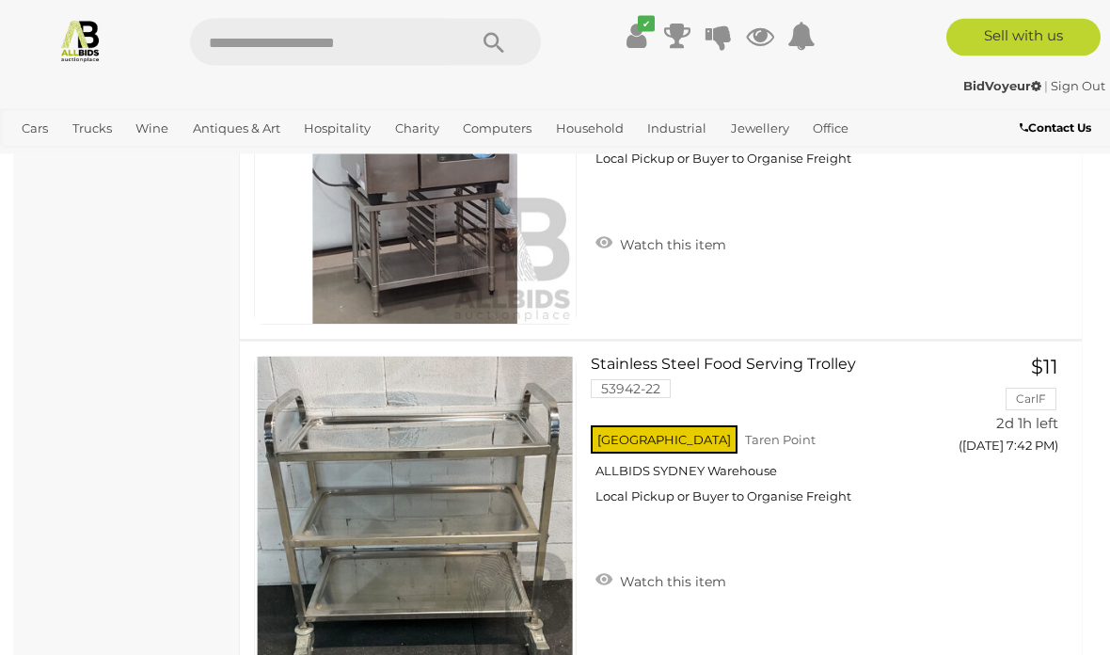
scroll to position [9032, 0]
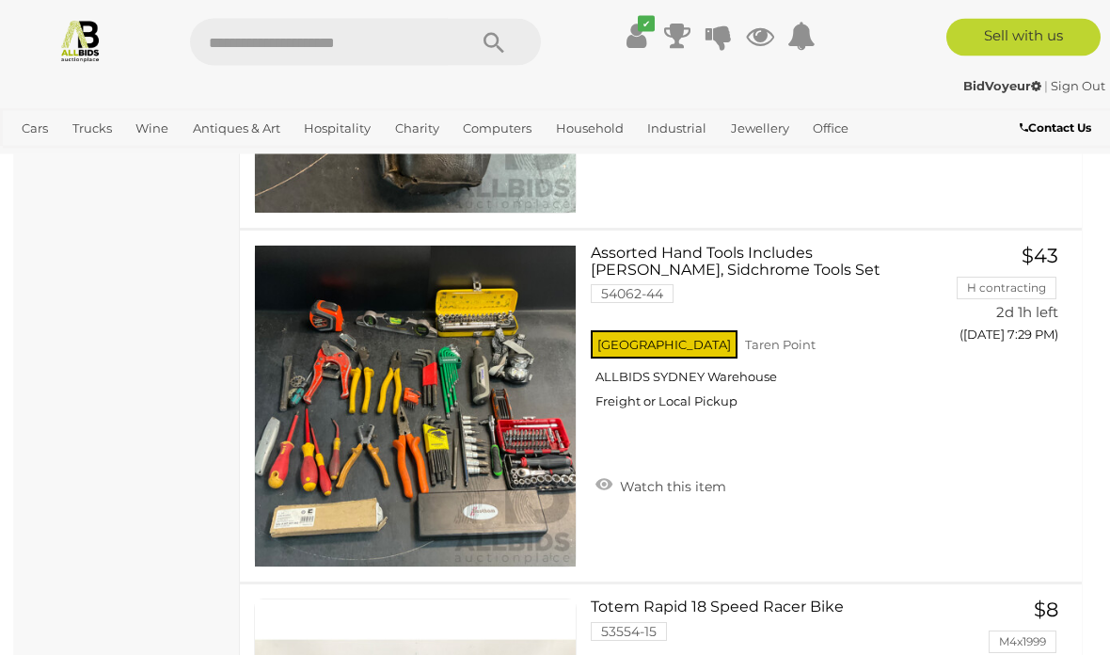
scroll to position [11237, 0]
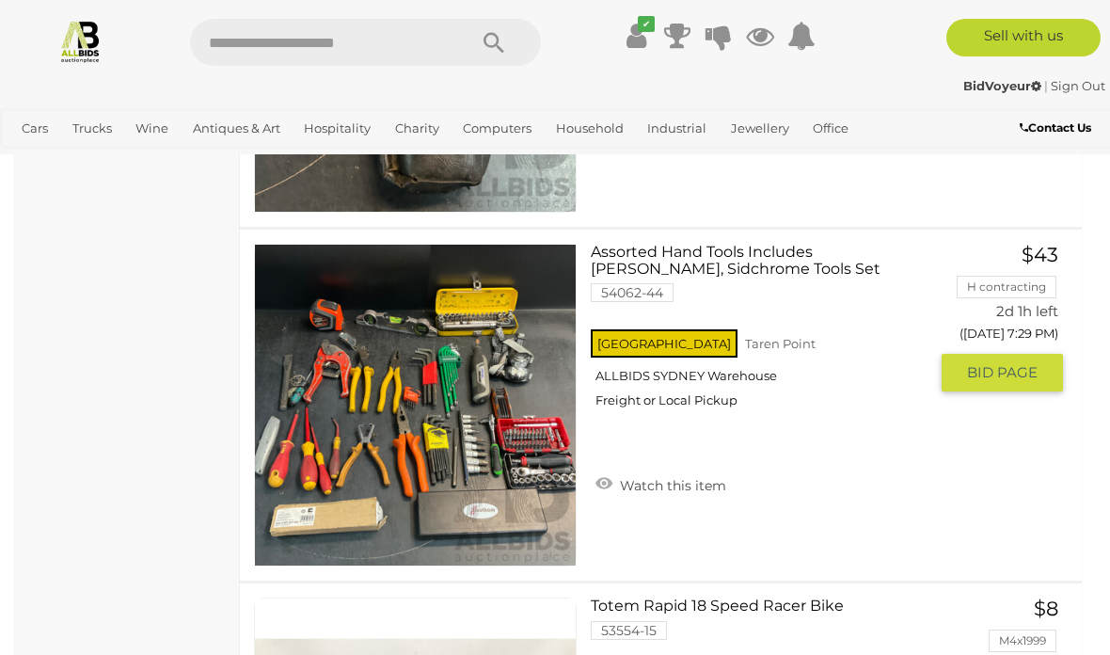
click at [978, 367] on span "BID PAGE" at bounding box center [1002, 372] width 71 height 19
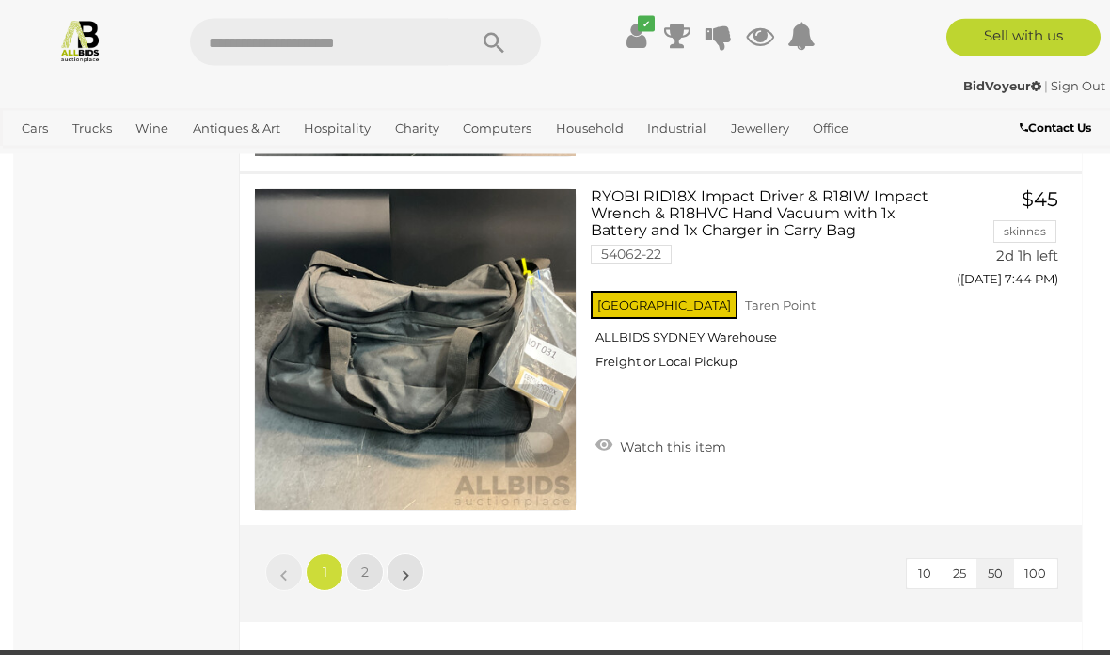
scroll to position [17658, 0]
click at [400, 578] on link "»" at bounding box center [406, 572] width 38 height 38
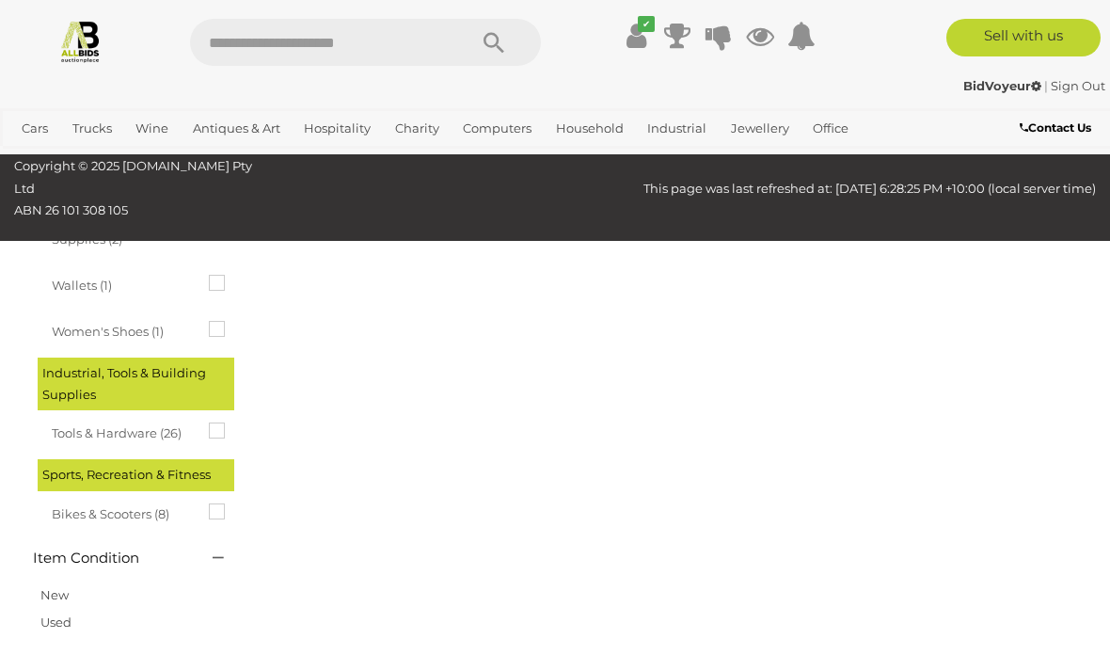
scroll to position [313, 0]
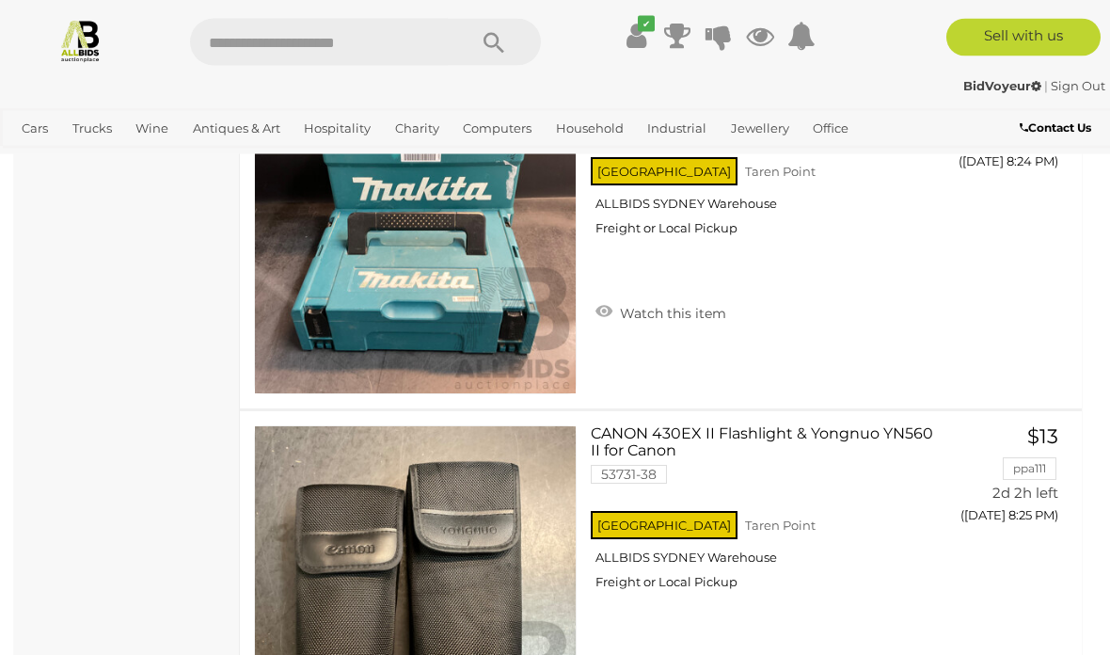
scroll to position [15299, 0]
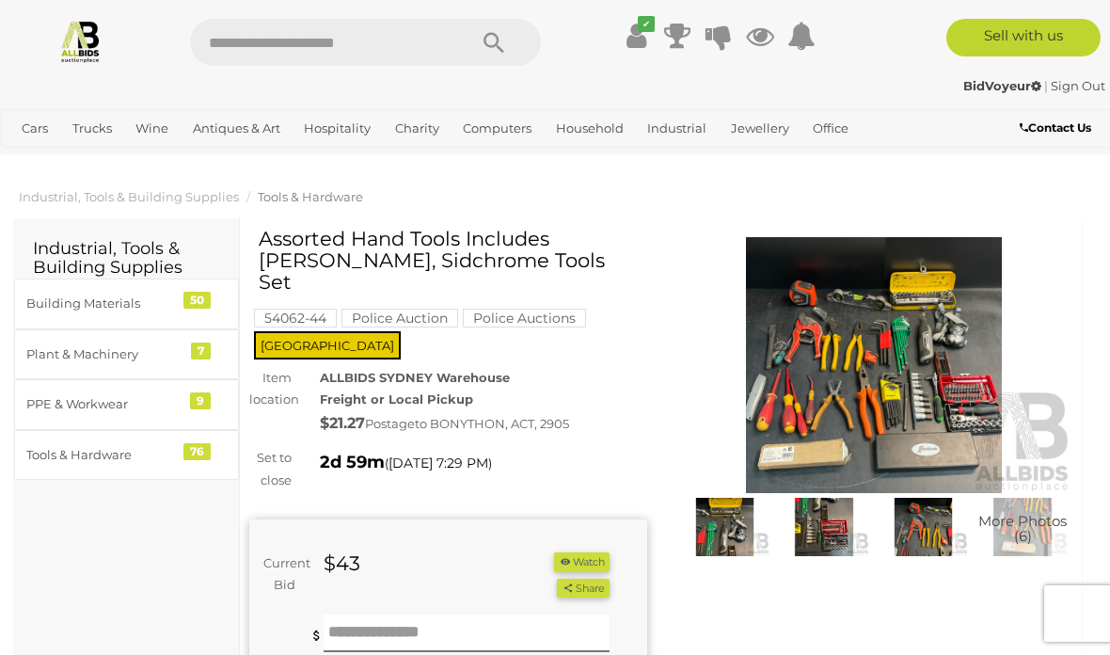
click at [885, 365] on img at bounding box center [874, 365] width 398 height 256
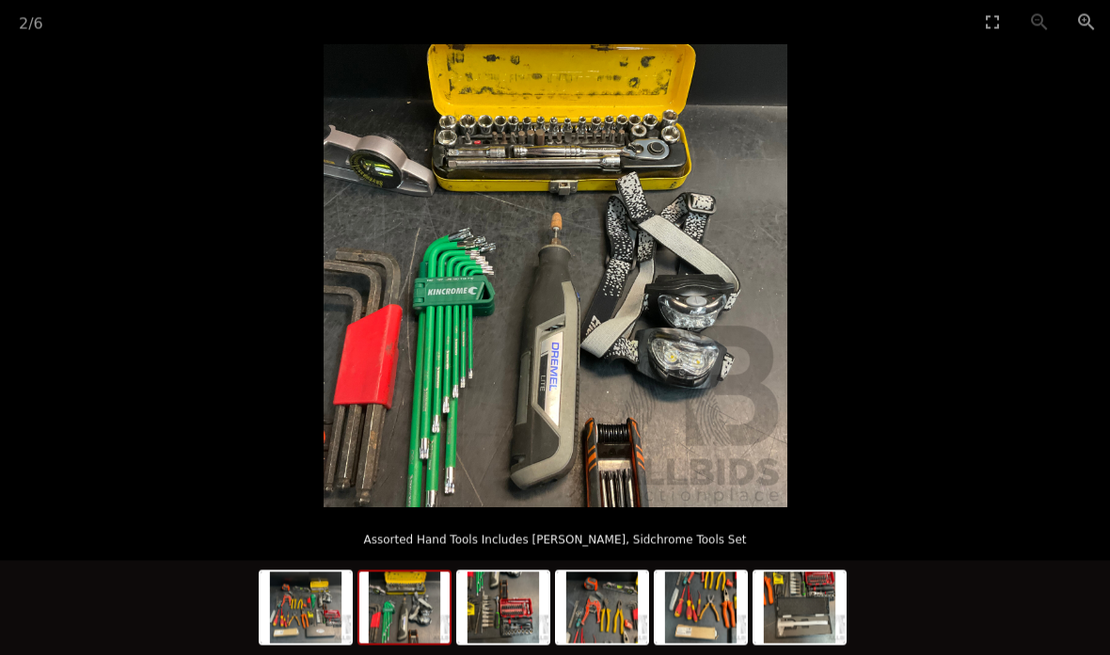
scroll to position [297, 0]
click at [932, 508] on picture at bounding box center [555, 276] width 1110 height 464
